Goal: Task Accomplishment & Management: Use online tool/utility

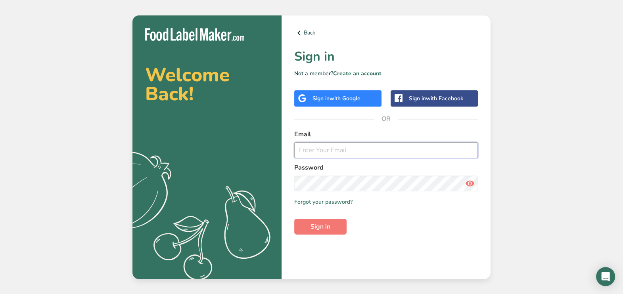
click at [340, 155] on input "email" at bounding box center [386, 150] width 184 height 16
type input "[EMAIL_ADDRESS][DOMAIN_NAME]"
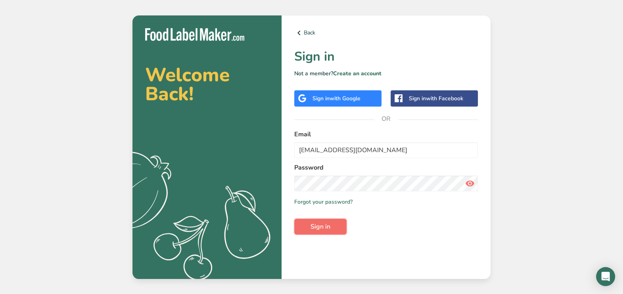
click at [308, 225] on button "Sign in" at bounding box center [320, 227] width 52 height 16
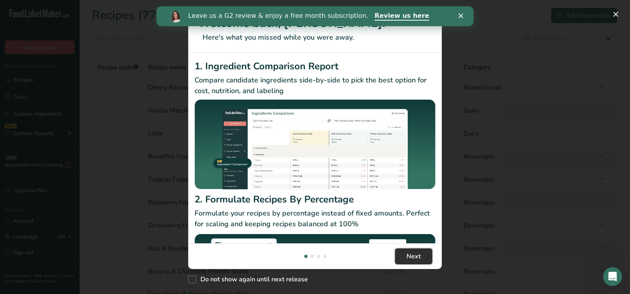
click at [414, 250] on button "Next" at bounding box center [413, 257] width 37 height 16
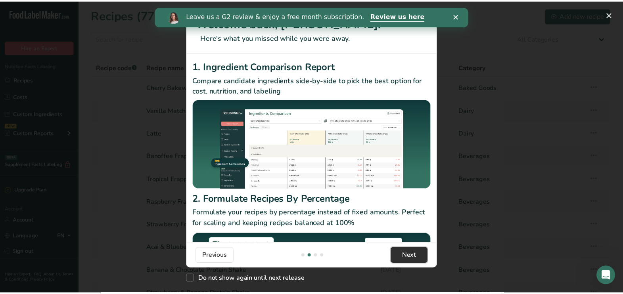
scroll to position [0, 254]
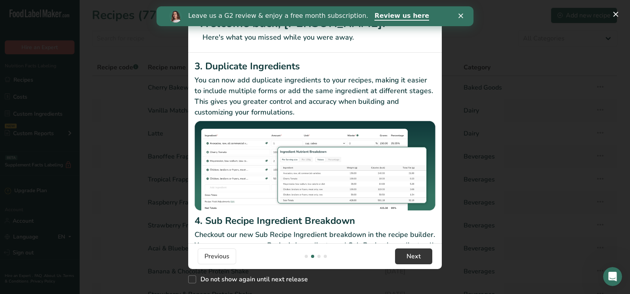
click at [462, 13] on div "Leave us a G2 review & enjoy a free month subscription. Review us here" at bounding box center [315, 16] width 317 height 13
click at [612, 11] on button "New Features" at bounding box center [616, 14] width 13 height 13
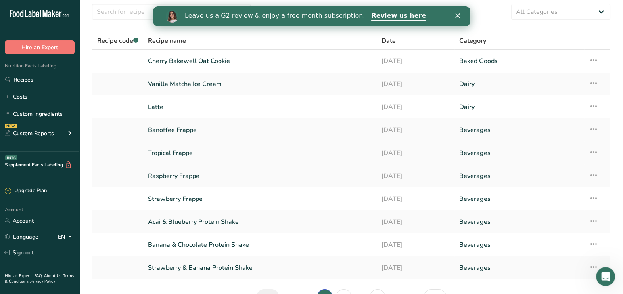
scroll to position [0, 0]
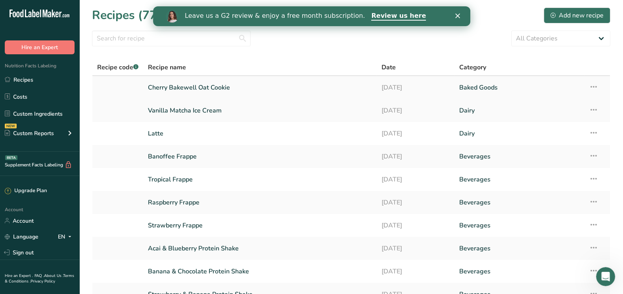
click at [231, 90] on link "Cherry Bakewell Oat Cookie" at bounding box center [260, 87] width 224 height 17
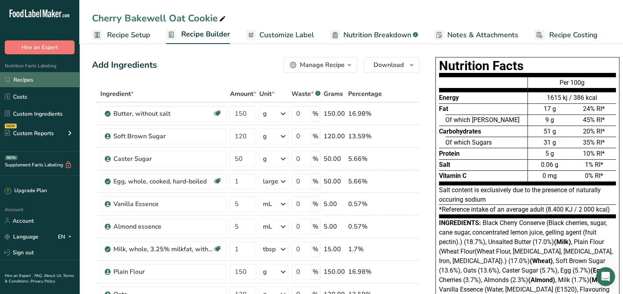
click at [31, 79] on link "Recipes" at bounding box center [39, 79] width 79 height 15
